Goal: Task Accomplishment & Management: Manage account settings

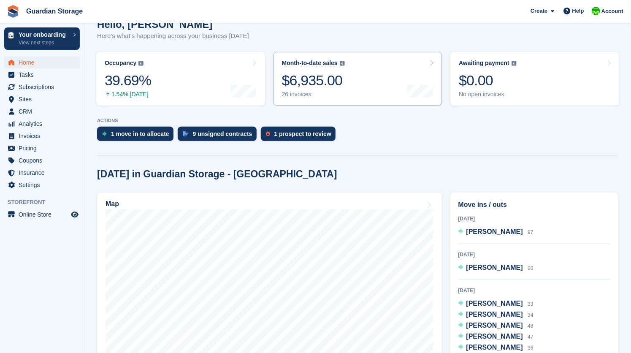
scroll to position [108, 0]
click at [155, 135] on div "1 move in to allocate" at bounding box center [140, 134] width 58 height 7
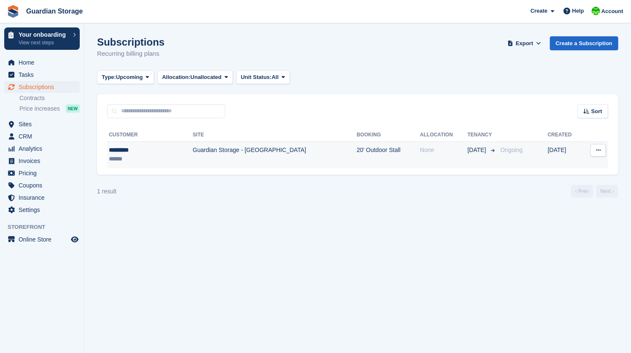
click at [158, 157] on div "******" at bounding box center [137, 159] width 57 height 9
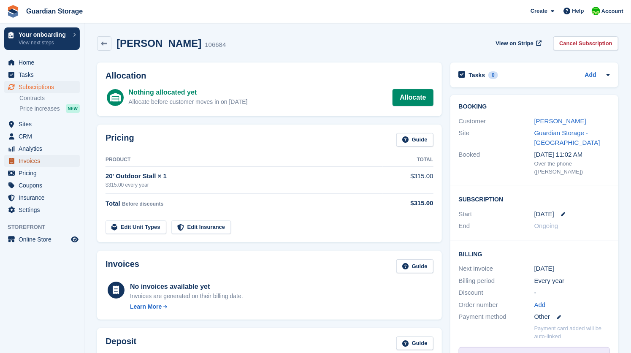
click at [30, 163] on span "Invoices" at bounding box center [44, 161] width 51 height 12
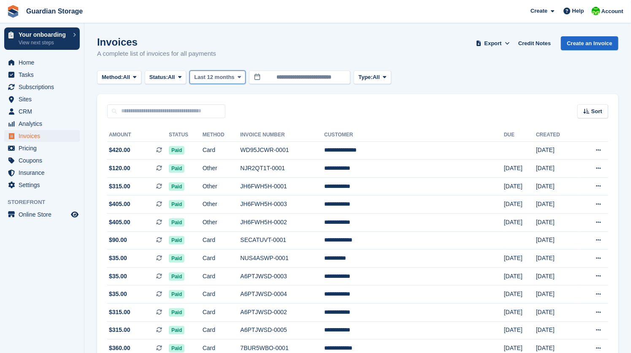
click at [216, 78] on span "Last 12 months" at bounding box center [214, 77] width 40 height 8
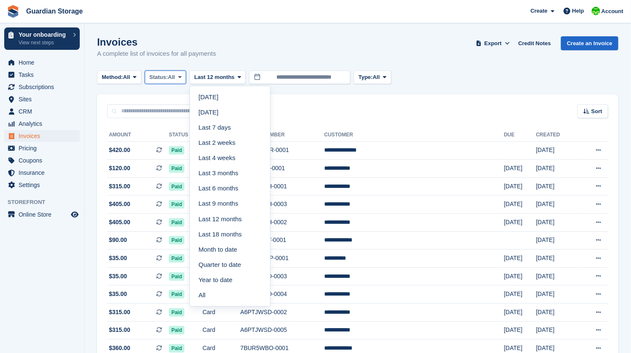
click at [175, 81] on span "All" at bounding box center [171, 77] width 7 height 8
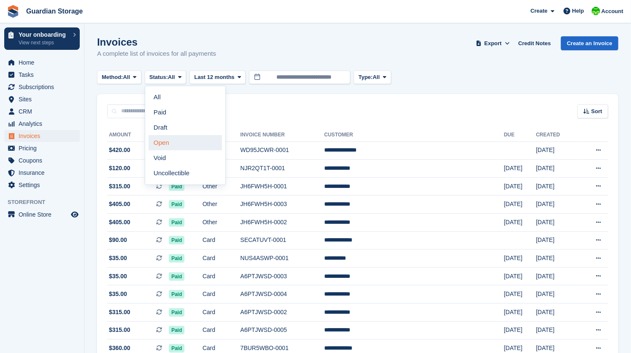
click at [166, 142] on link "Open" at bounding box center [185, 142] width 73 height 15
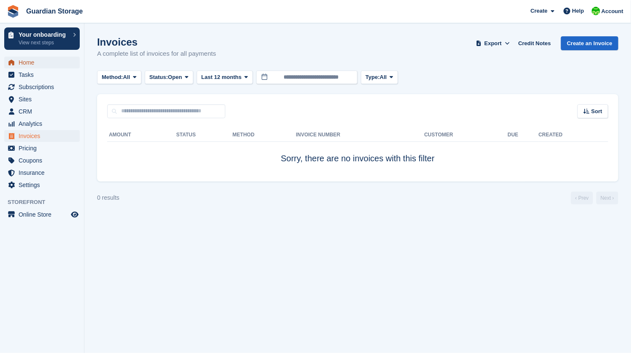
click at [25, 66] on span "Home" at bounding box center [44, 63] width 51 height 12
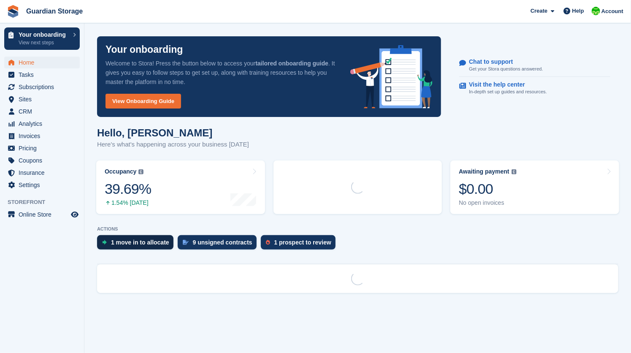
click at [143, 242] on div "1 move in to allocate" at bounding box center [140, 242] width 58 height 7
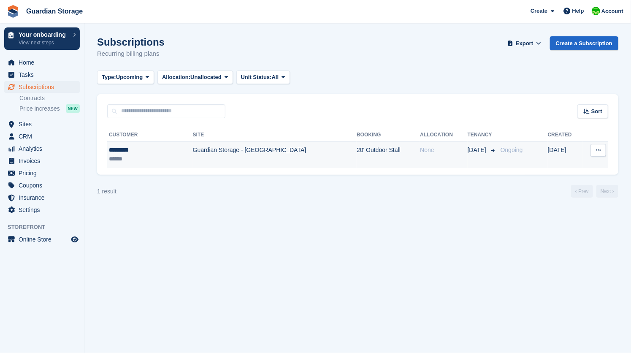
click at [222, 158] on td "Guardian Storage - [GEOGRAPHIC_DATA]" at bounding box center [275, 155] width 164 height 27
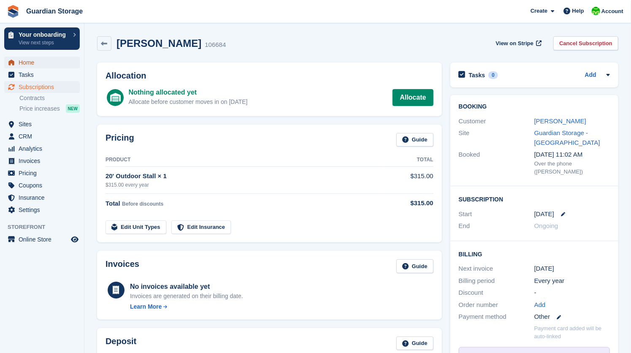
click at [39, 65] on span "Home" at bounding box center [44, 63] width 51 height 12
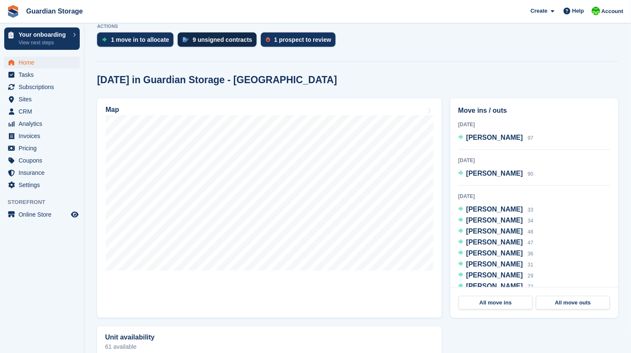
scroll to position [205, 0]
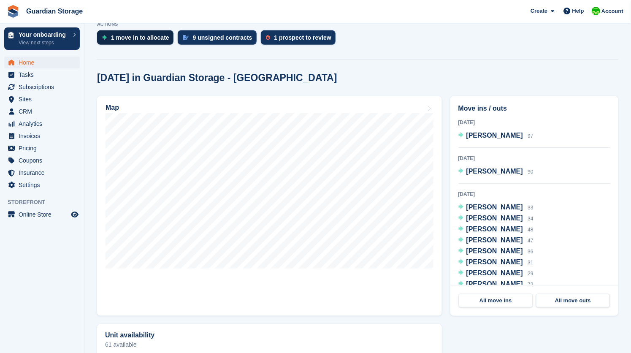
click at [159, 41] on div "1 move in to allocate" at bounding box center [135, 37] width 76 height 14
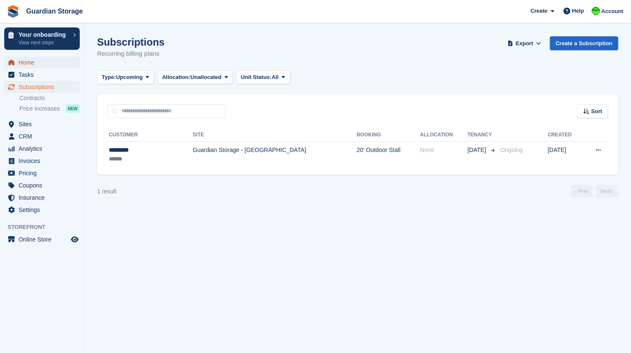
click at [22, 64] on span "Home" at bounding box center [44, 63] width 51 height 12
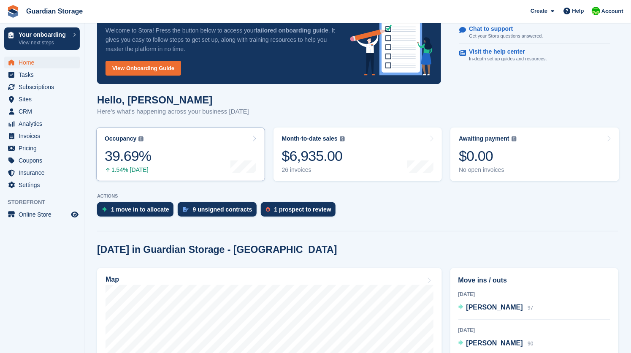
scroll to position [34, 0]
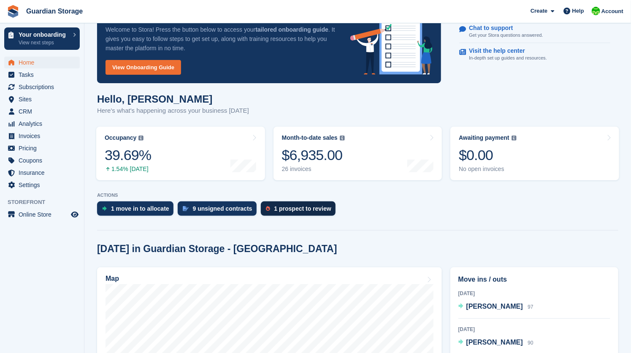
click at [297, 207] on div "1 prospect to review" at bounding box center [303, 208] width 57 height 7
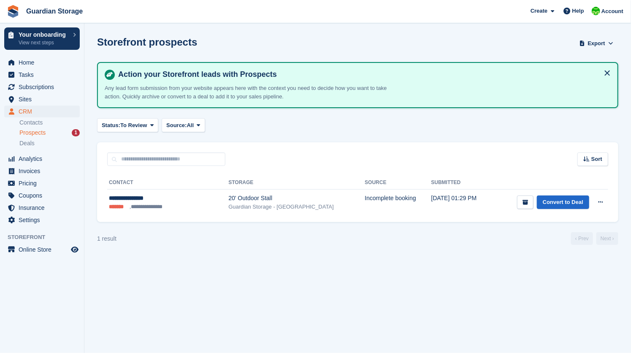
click at [308, 253] on section "Storefront prospects Export Export Prospects Export a CSV of all Prospects whic…" at bounding box center [357, 176] width 547 height 353
click at [236, 125] on div "Status: To Review All Archived To Review Source: All All Incomplete booking Pri…" at bounding box center [358, 125] width 522 height 14
